Goal: Transaction & Acquisition: Register for event/course

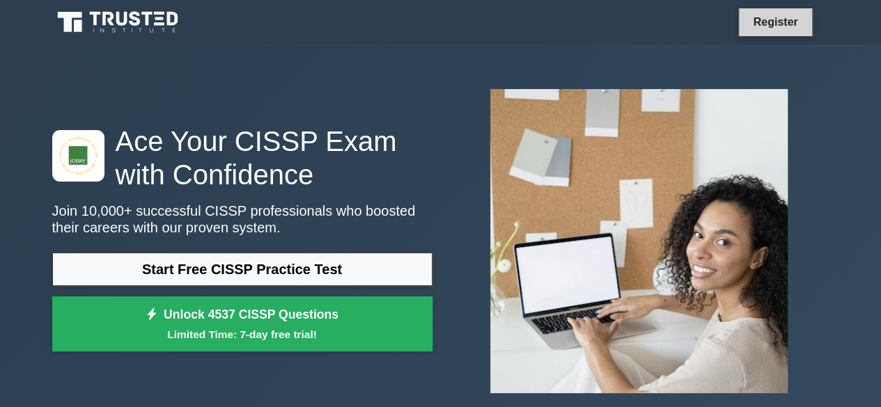
click at [767, 19] on link "Register" at bounding box center [774, 21] width 61 height 17
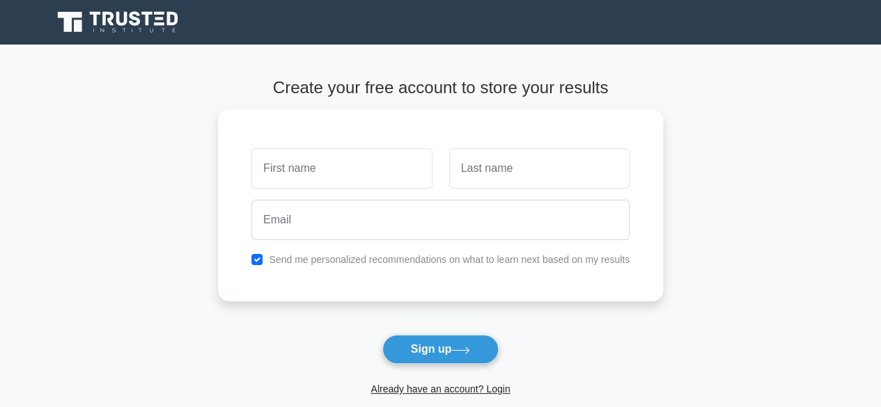
type input "f"
type input "[PERSON_NAME]"
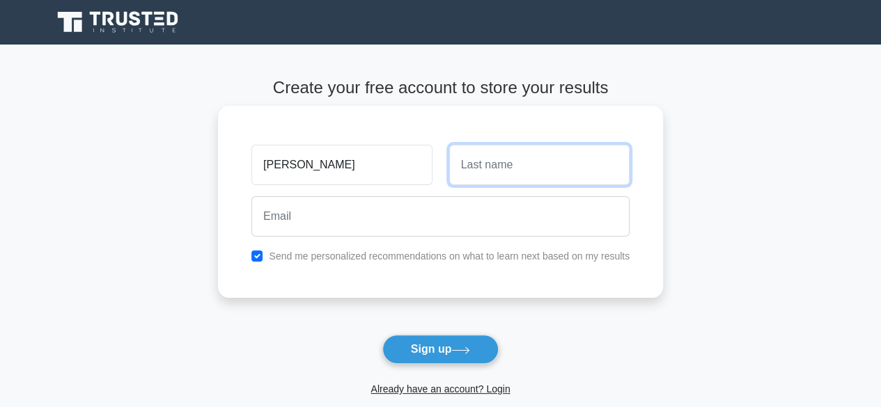
click at [513, 150] on input "text" at bounding box center [539, 165] width 180 height 40
type input "Khan"
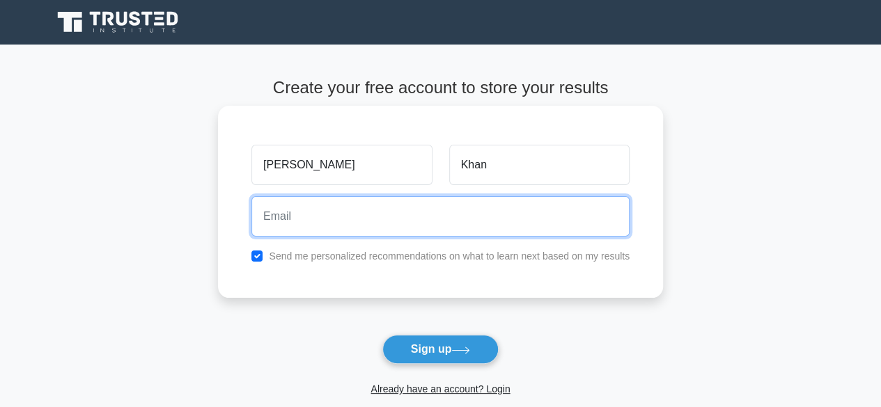
click at [392, 228] on input "email" at bounding box center [440, 216] width 378 height 40
type input "chapdarawall@gmail.com"
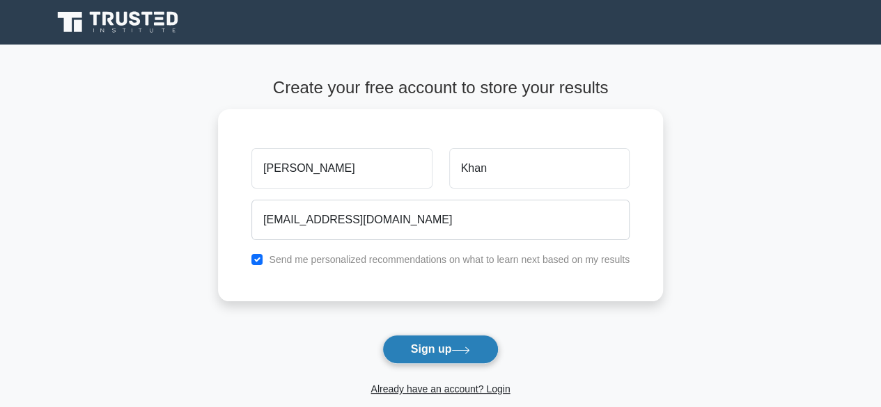
click at [441, 349] on button "Sign up" at bounding box center [440, 349] width 117 height 29
